Goal: Navigation & Orientation: Understand site structure

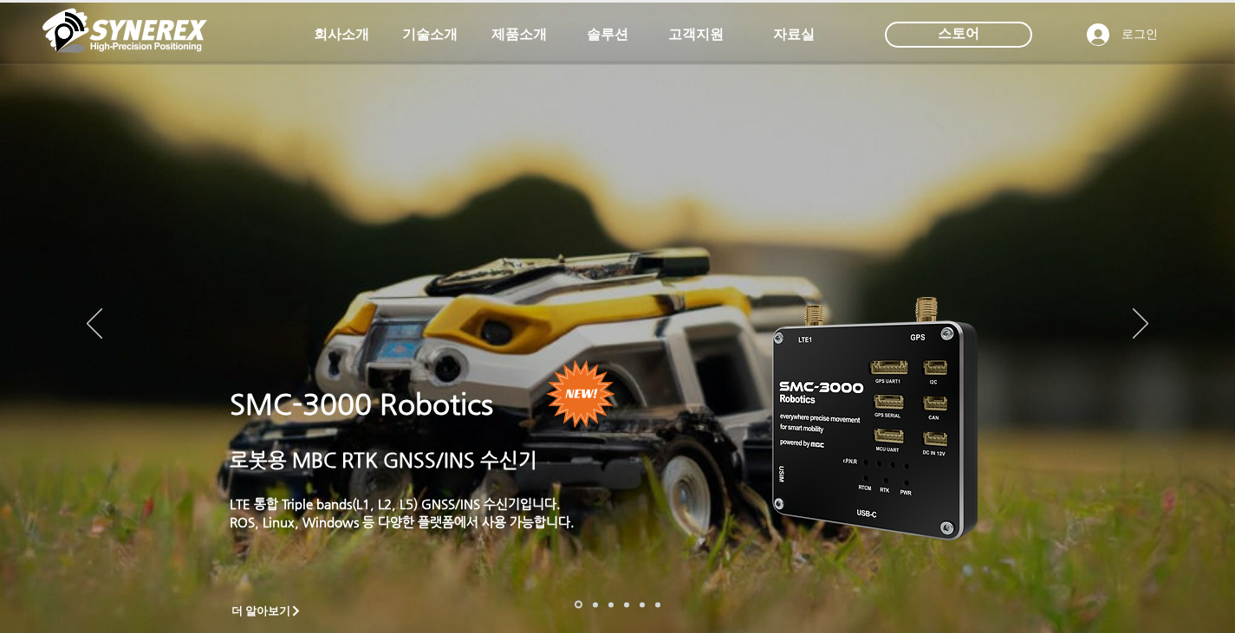
click at [793, 41] on span "자료실" at bounding box center [794, 35] width 42 height 18
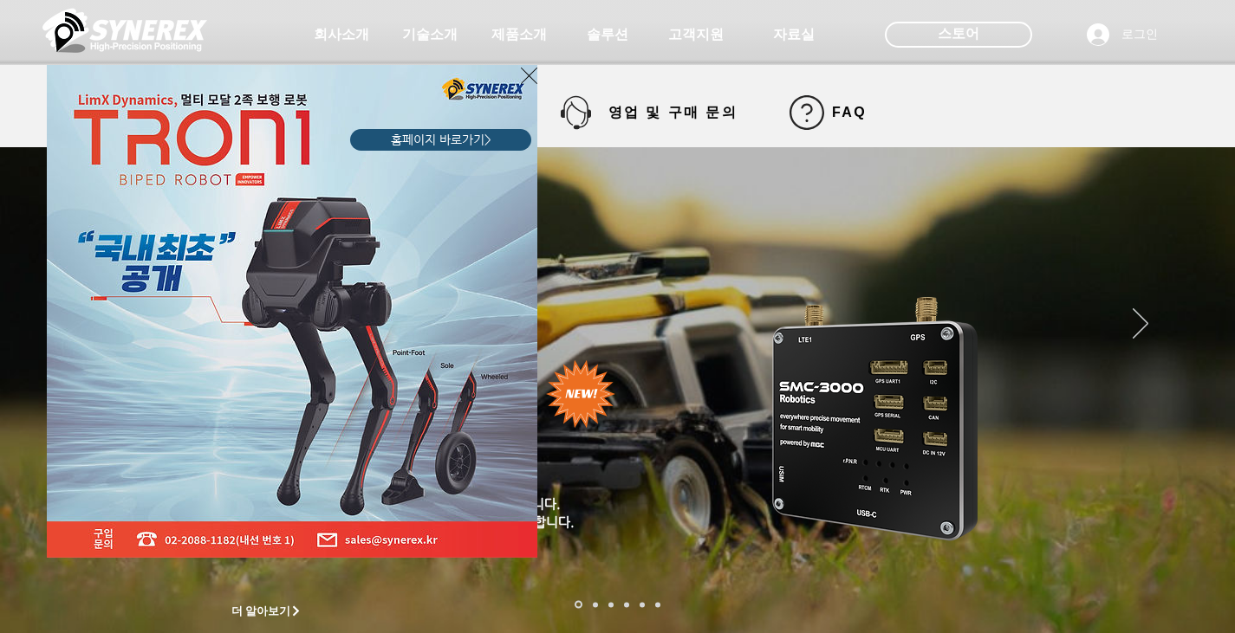
click at [520, 82] on img "LimX Dinamics" at bounding box center [292, 311] width 490 height 493
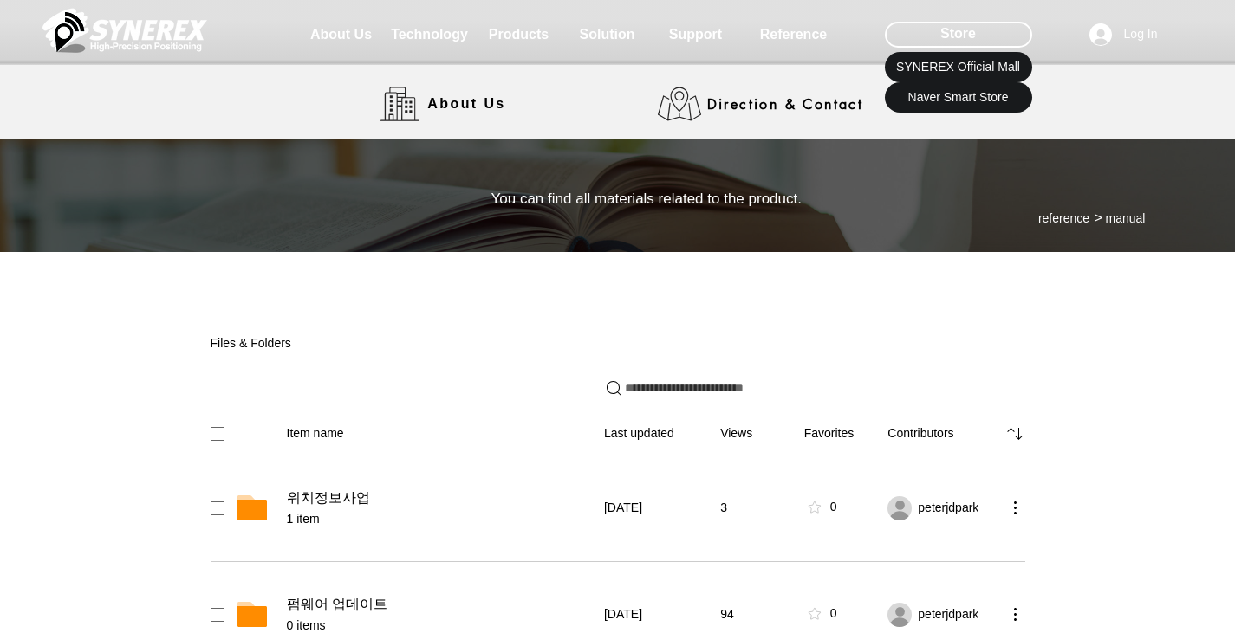
click at [154, 43] on img at bounding box center [124, 30] width 165 height 52
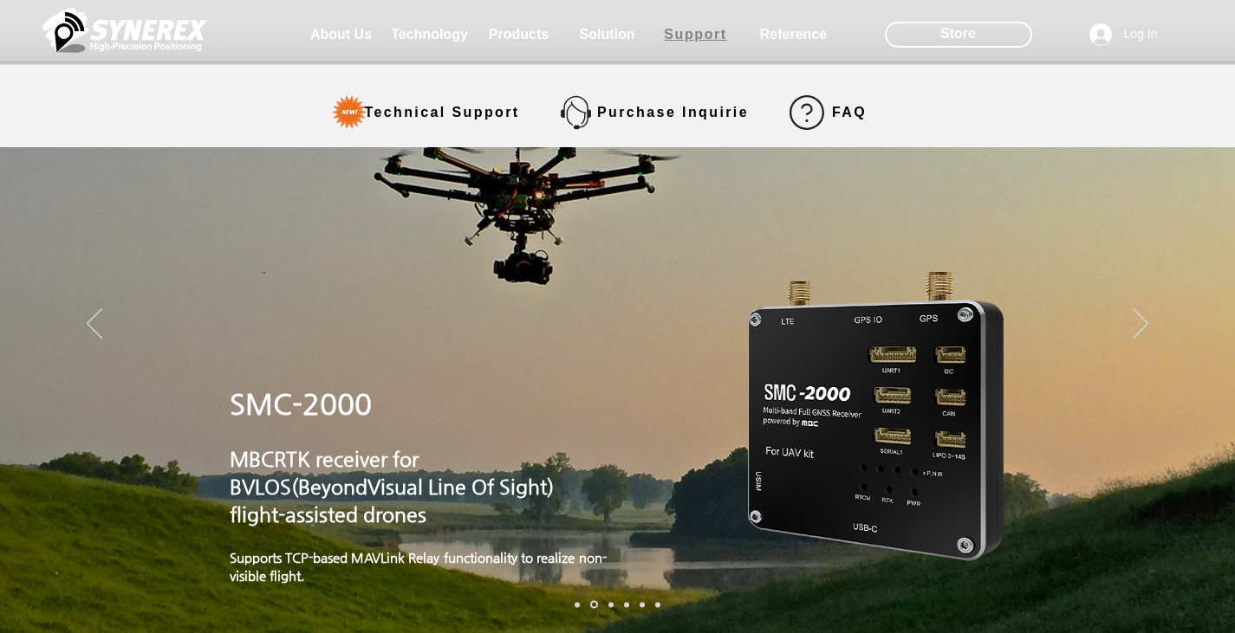
click at [699, 42] on span "Support" at bounding box center [695, 35] width 63 height 16
select select "******"
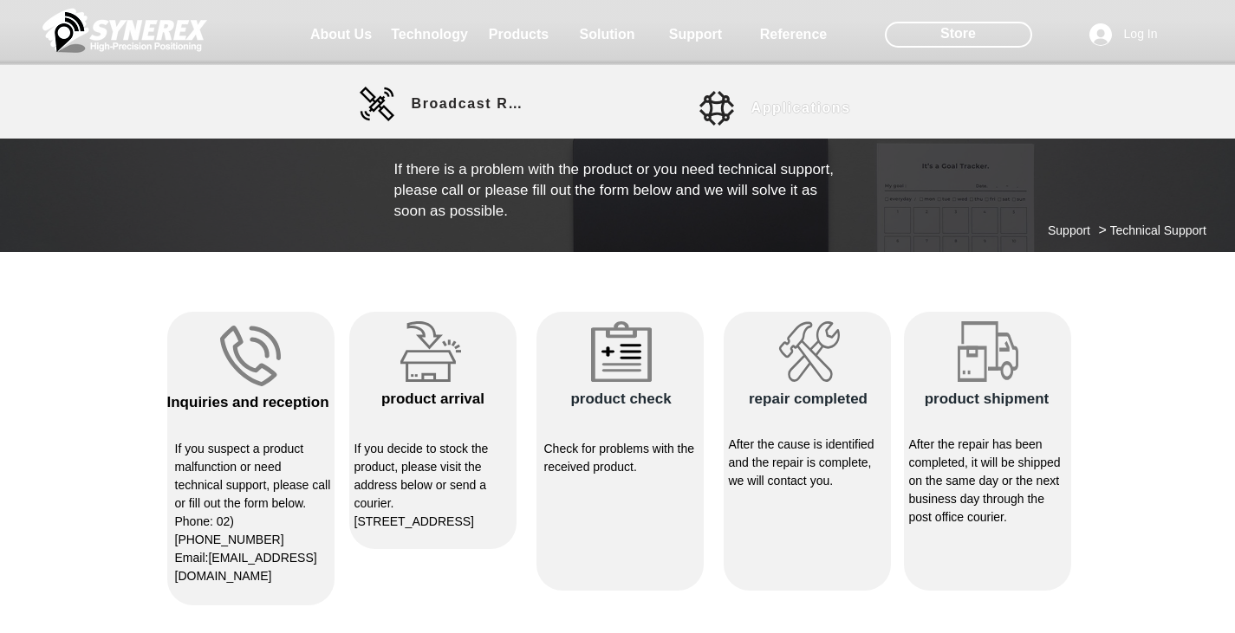
click at [791, 119] on span "Applications" at bounding box center [803, 108] width 104 height 35
click at [149, 18] on img at bounding box center [124, 30] width 165 height 52
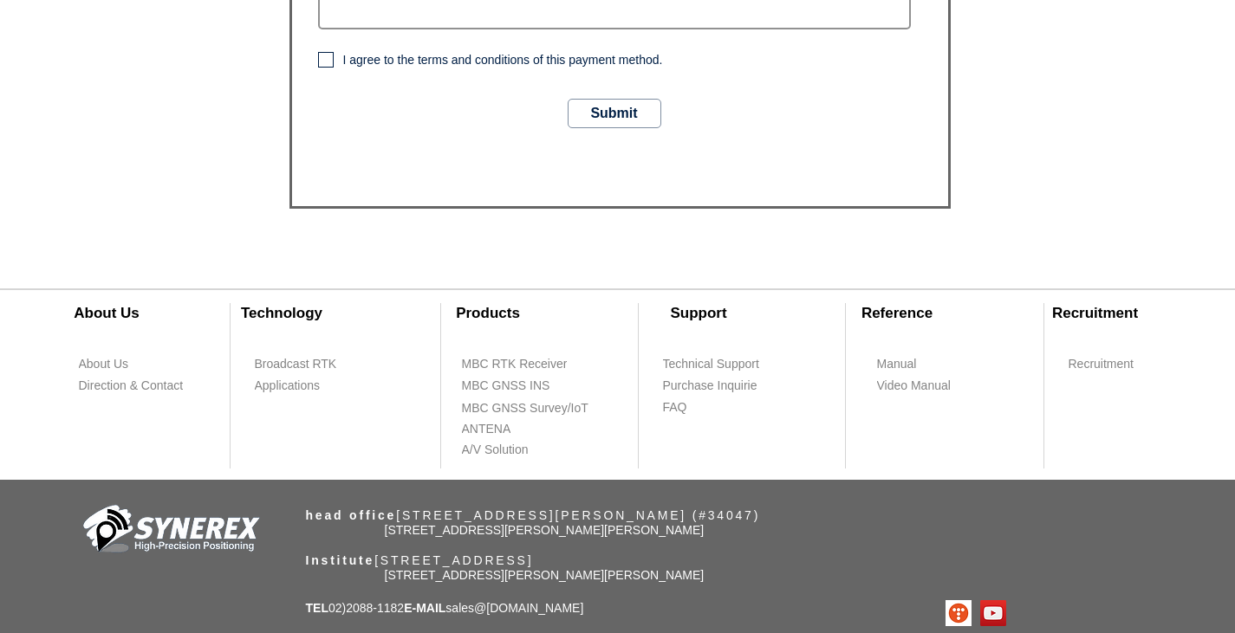
scroll to position [1395, 0]
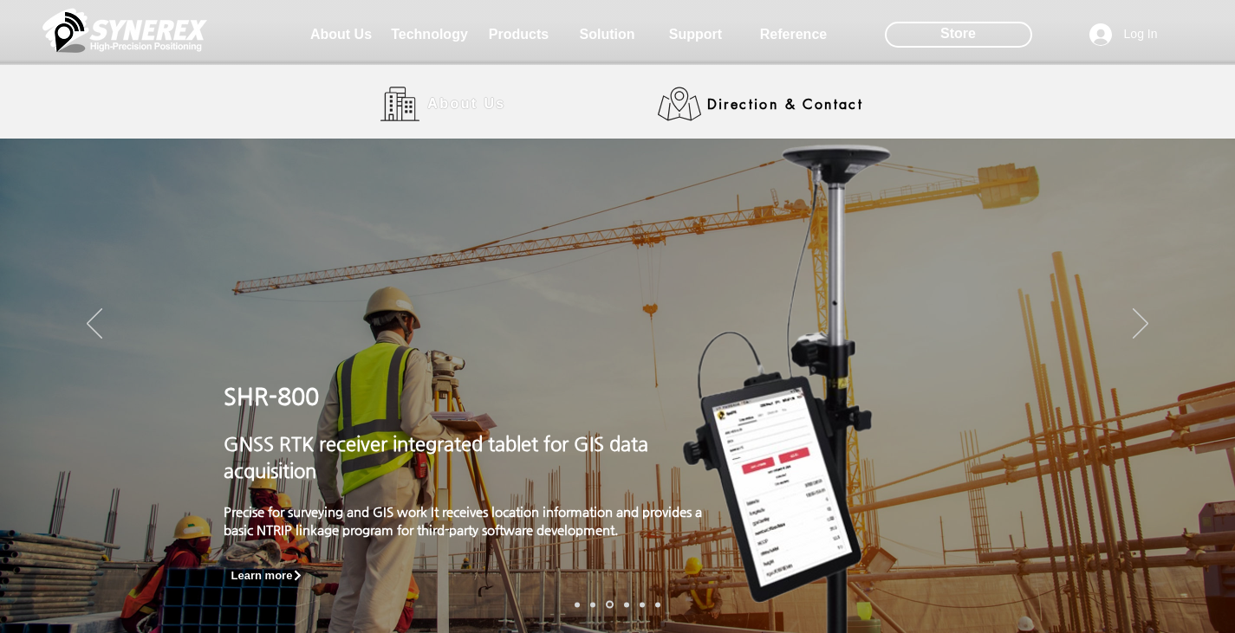
click at [466, 111] on span "About Us" at bounding box center [466, 104] width 78 height 16
click at [467, 102] on div at bounding box center [617, 128] width 1235 height 256
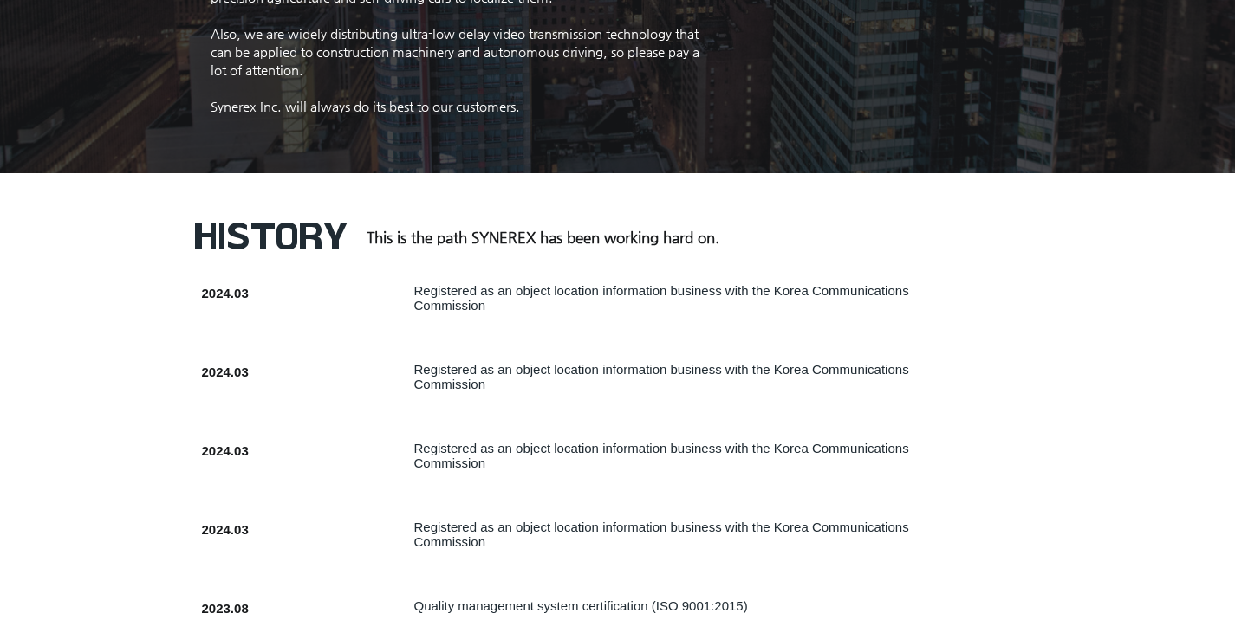
scroll to position [520, 0]
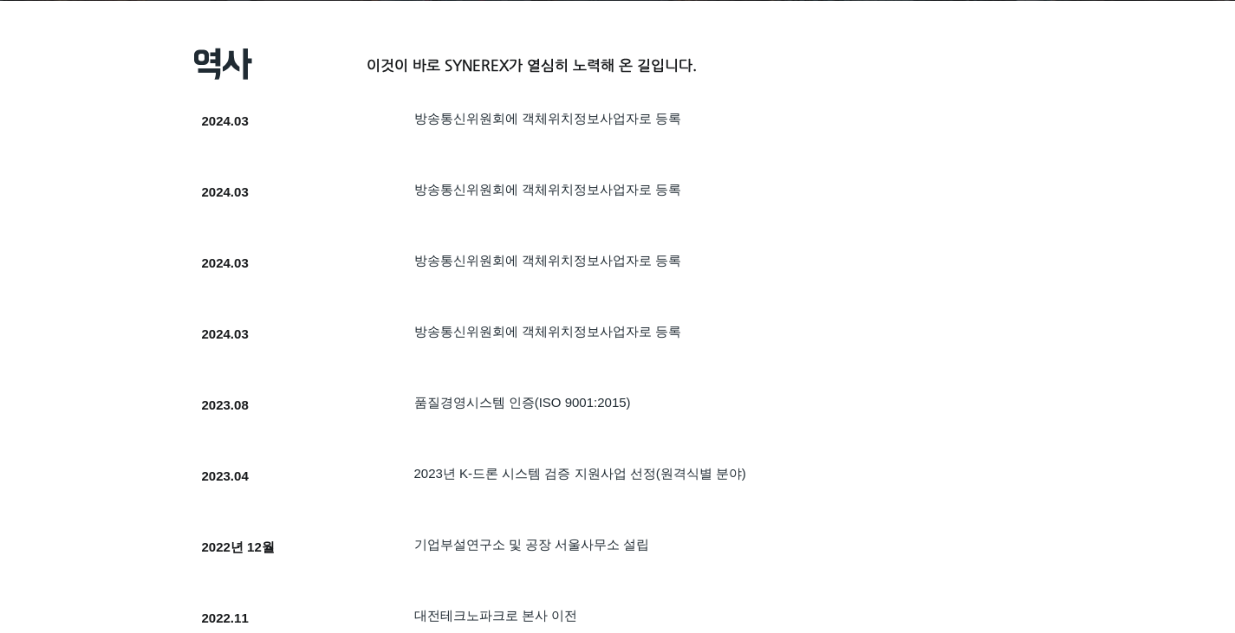
click at [776, 127] on h5 "방송통신위원회에 객체위치정보사업자로 등록" at bounding box center [690, 119] width 553 height 16
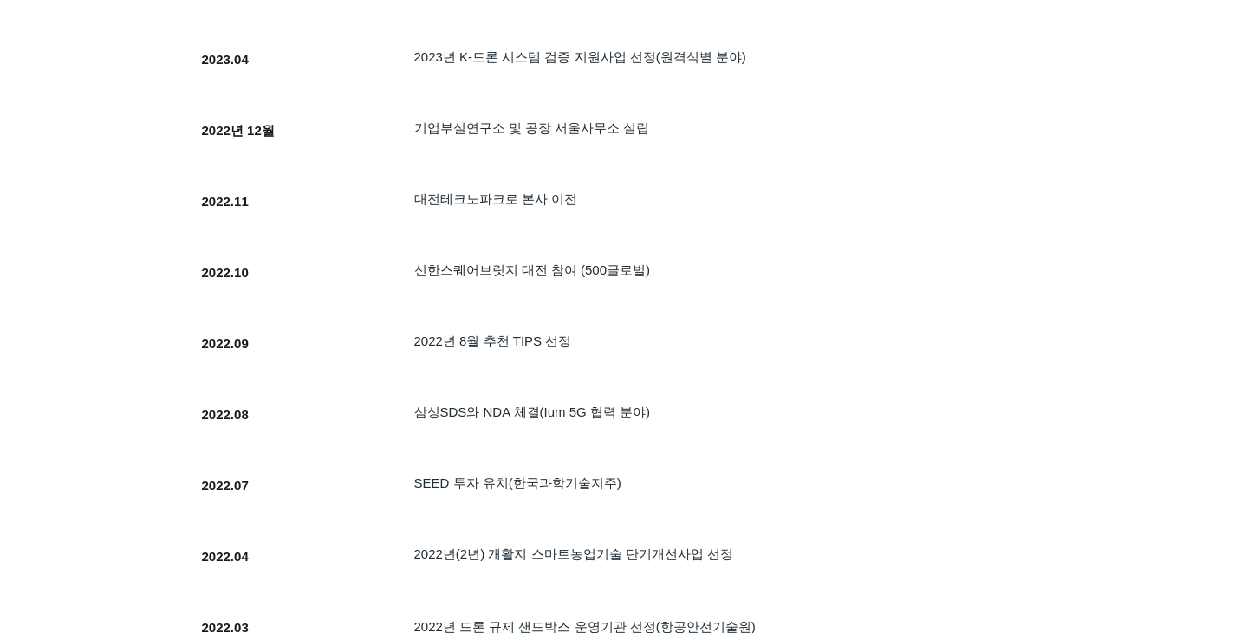
scroll to position [866, 0]
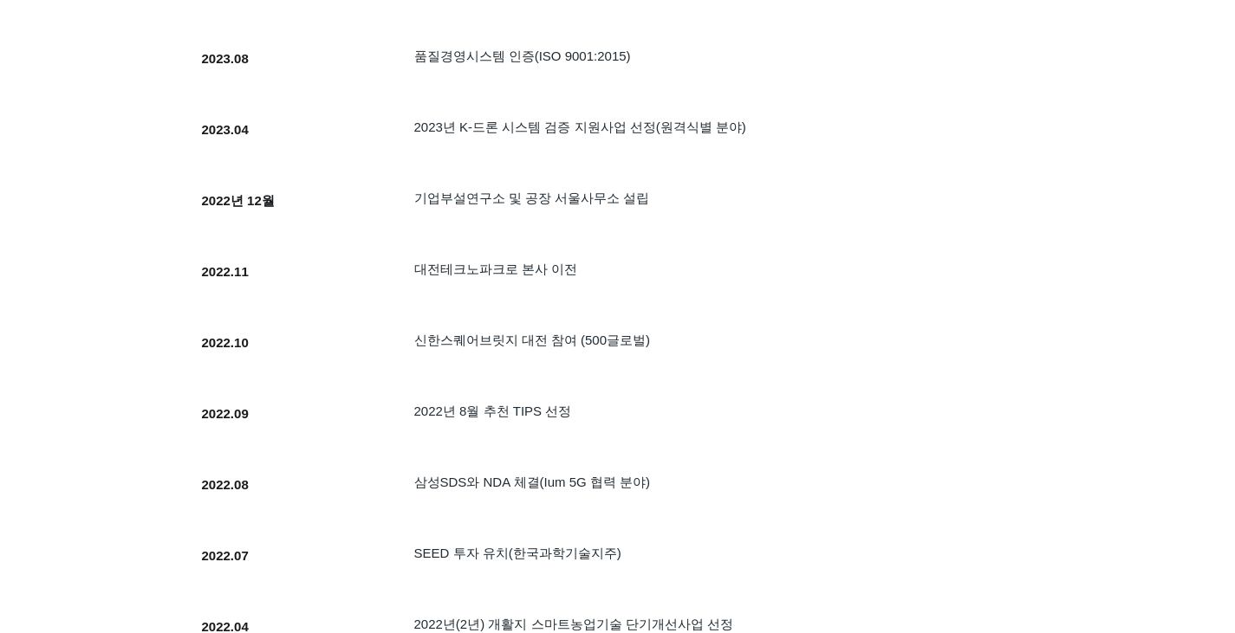
drag, startPoint x: 700, startPoint y: 145, endPoint x: 671, endPoint y: 162, distance: 34.2
click at [671, 162] on div at bounding box center [582, 141] width 797 height 66
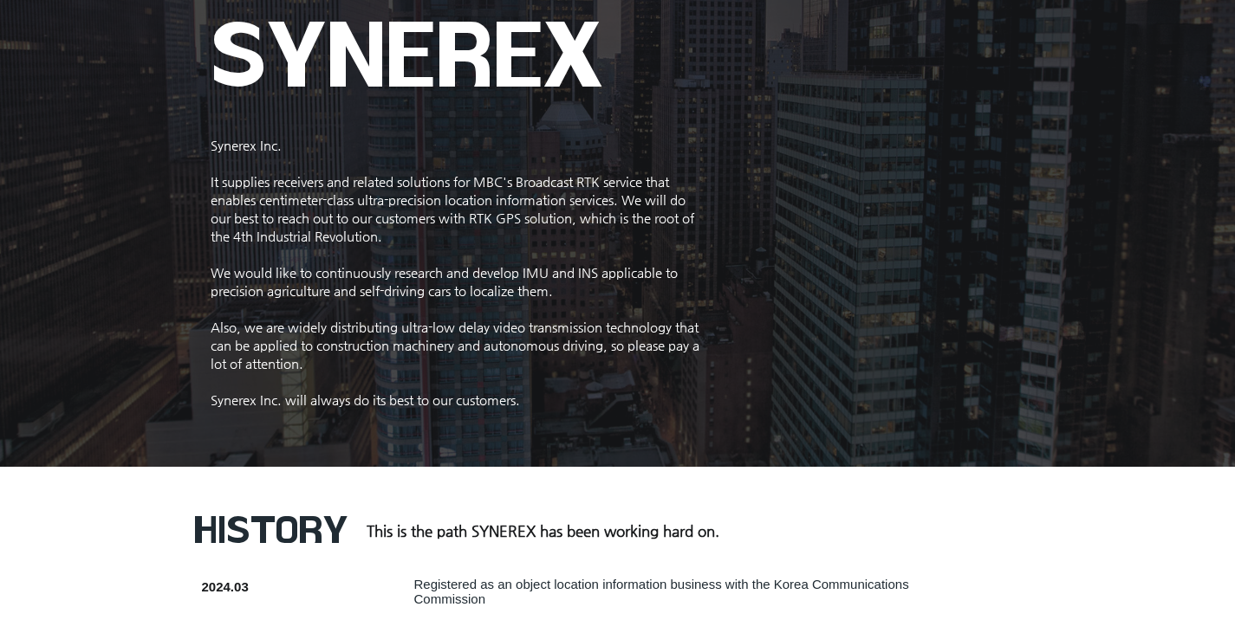
scroll to position [0, 0]
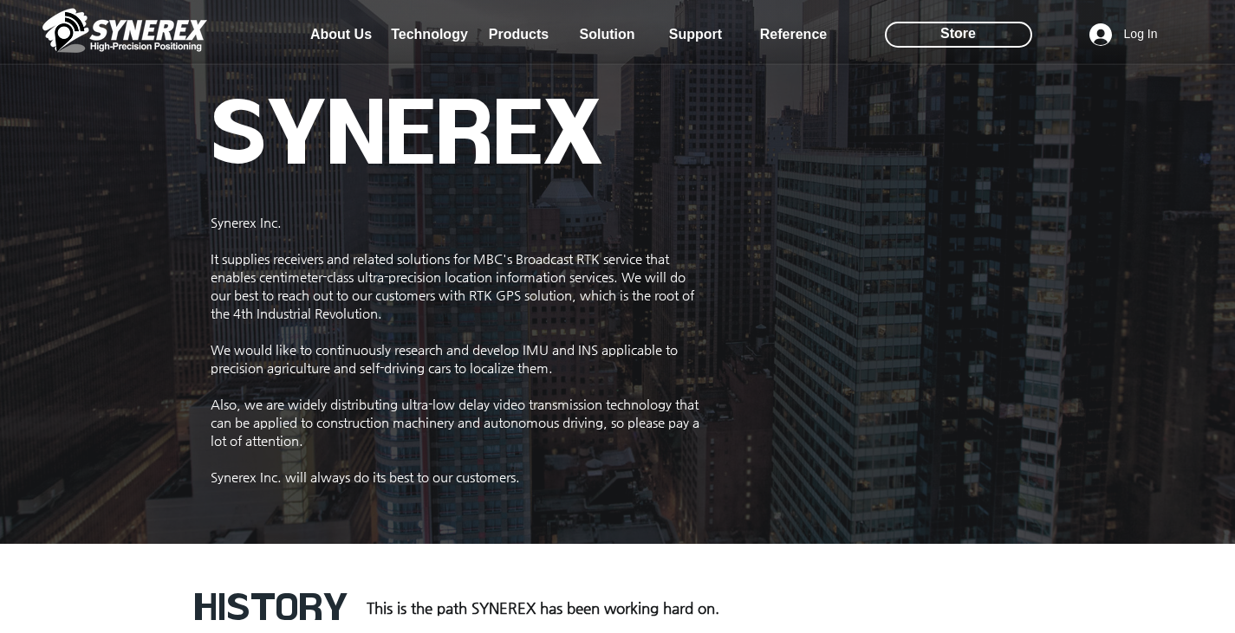
drag, startPoint x: 774, startPoint y: 126, endPoint x: 753, endPoint y: 112, distance: 25.0
click at [774, 126] on div at bounding box center [617, 128] width 1235 height 256
